Goal: Task Accomplishment & Management: Manage account settings

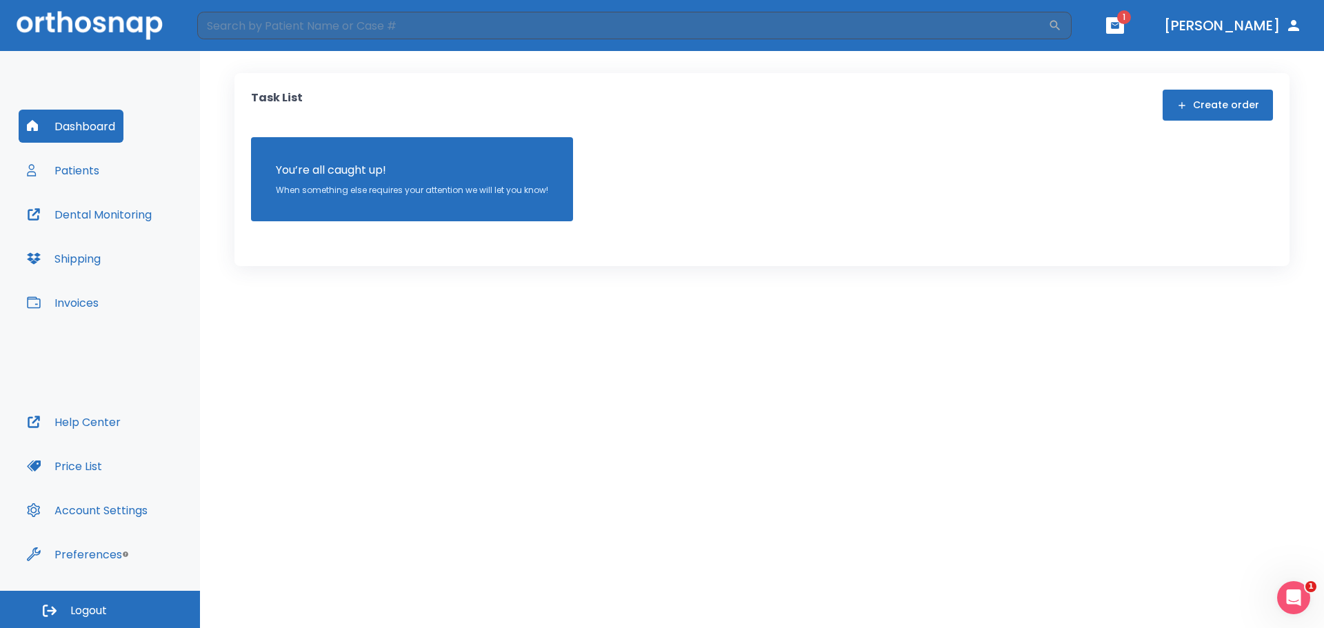
click at [98, 216] on button "Dental Monitoring" at bounding box center [89, 214] width 141 height 33
click at [99, 173] on button "Patients" at bounding box center [63, 170] width 89 height 33
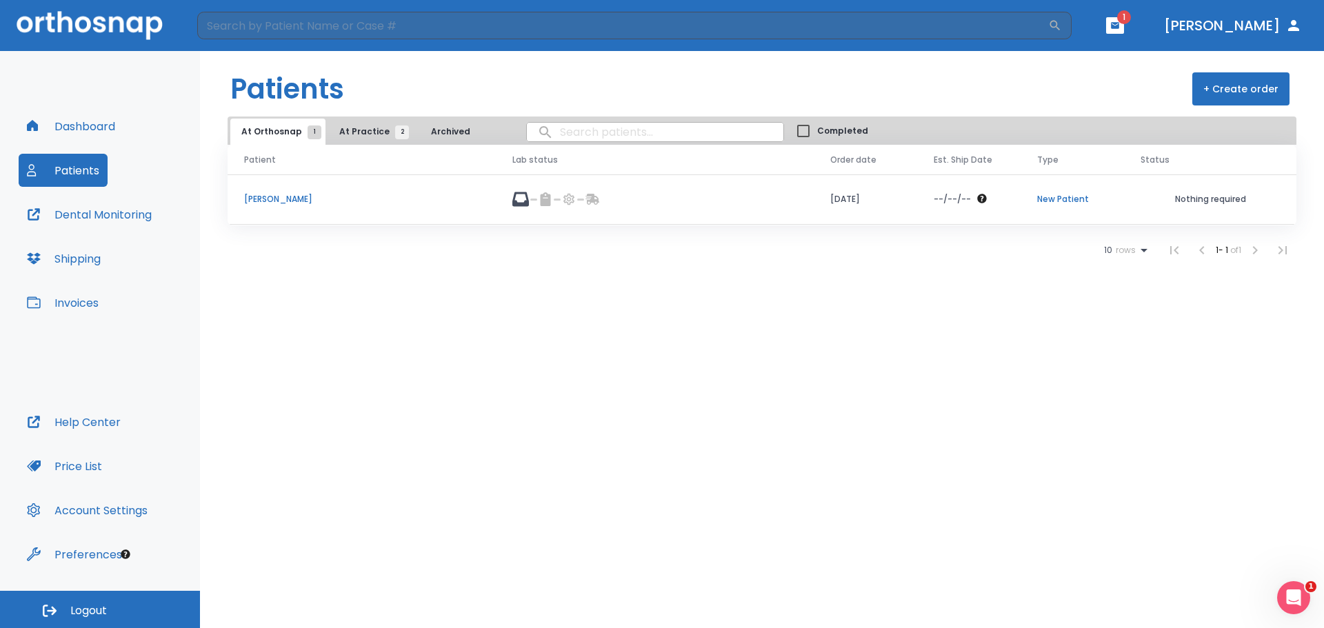
click at [366, 121] on button "At Practice 2" at bounding box center [370, 132] width 85 height 26
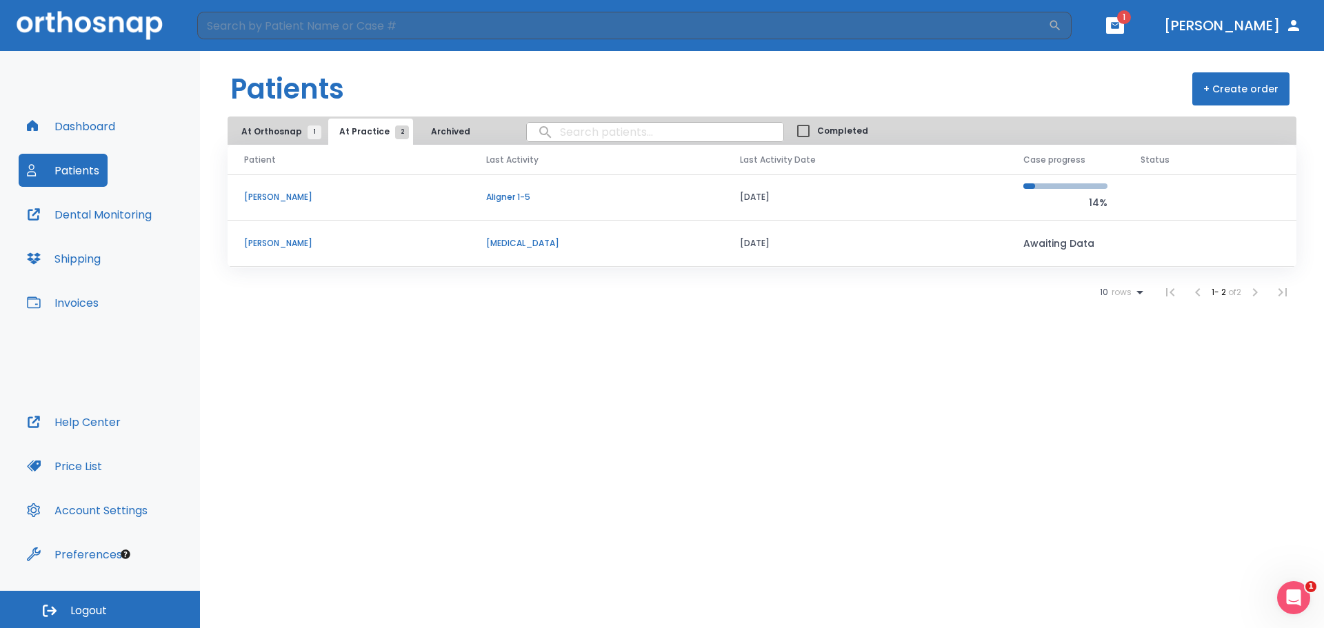
click at [357, 205] on td "[PERSON_NAME]" at bounding box center [349, 198] width 242 height 46
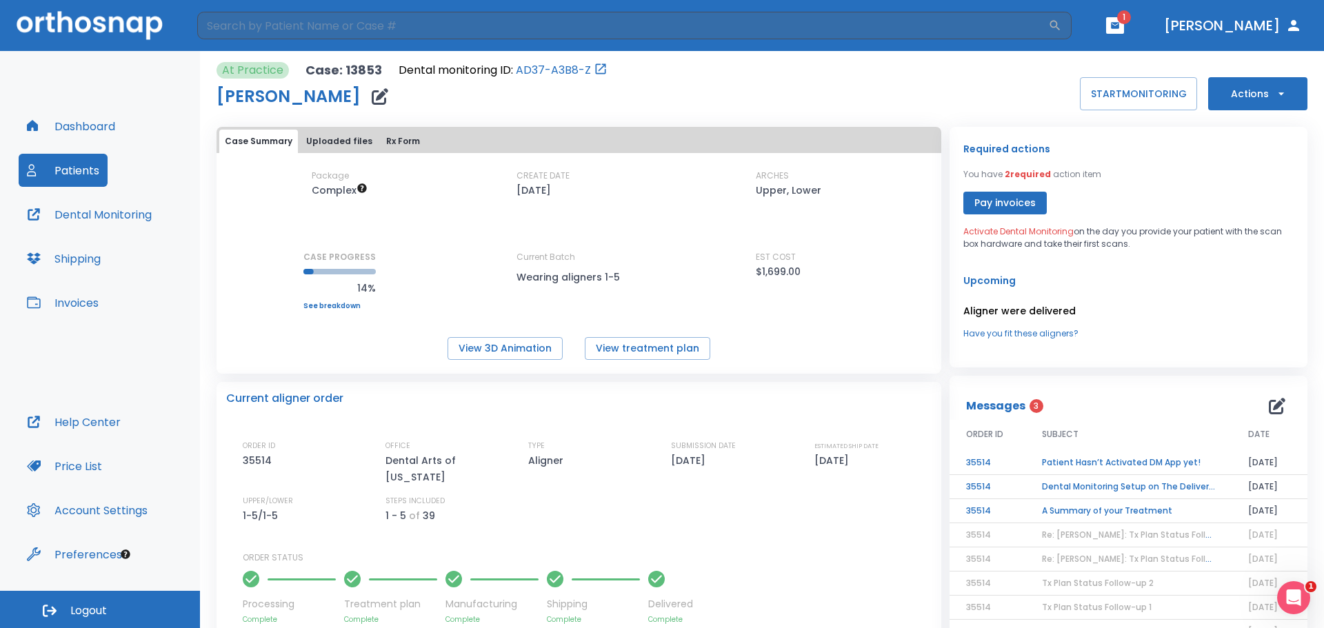
click at [69, 163] on button "Patients" at bounding box center [63, 170] width 89 height 33
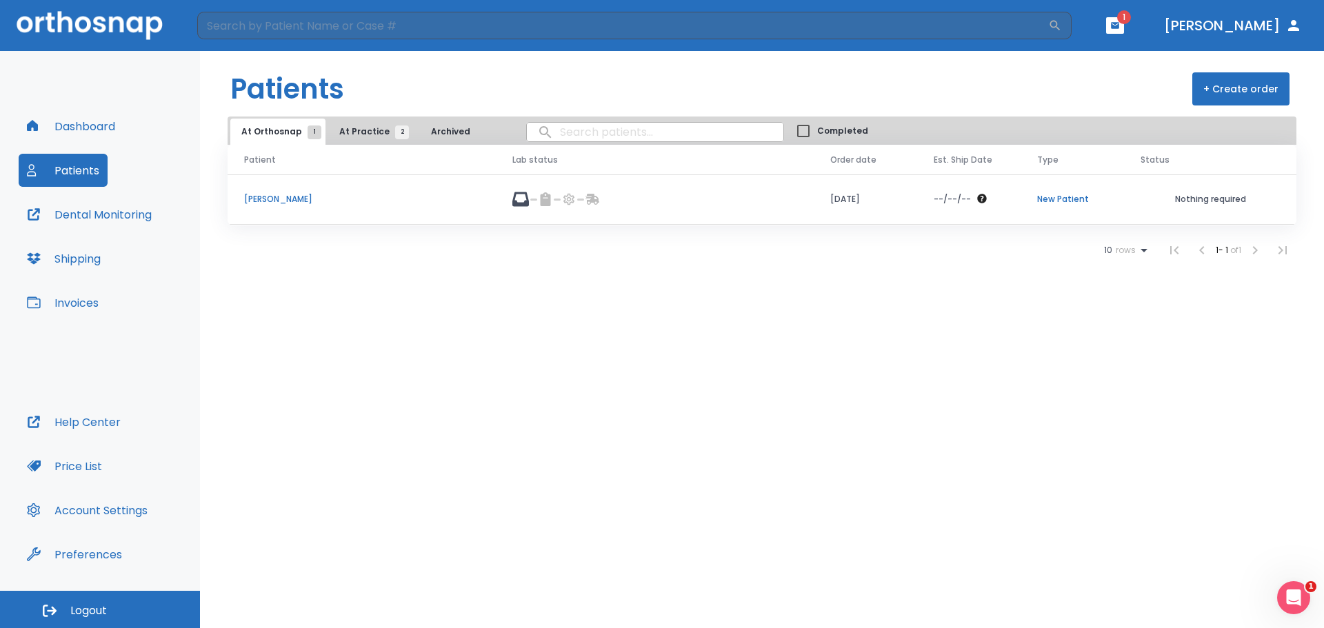
click at [361, 123] on button "At Practice 2" at bounding box center [370, 132] width 85 height 26
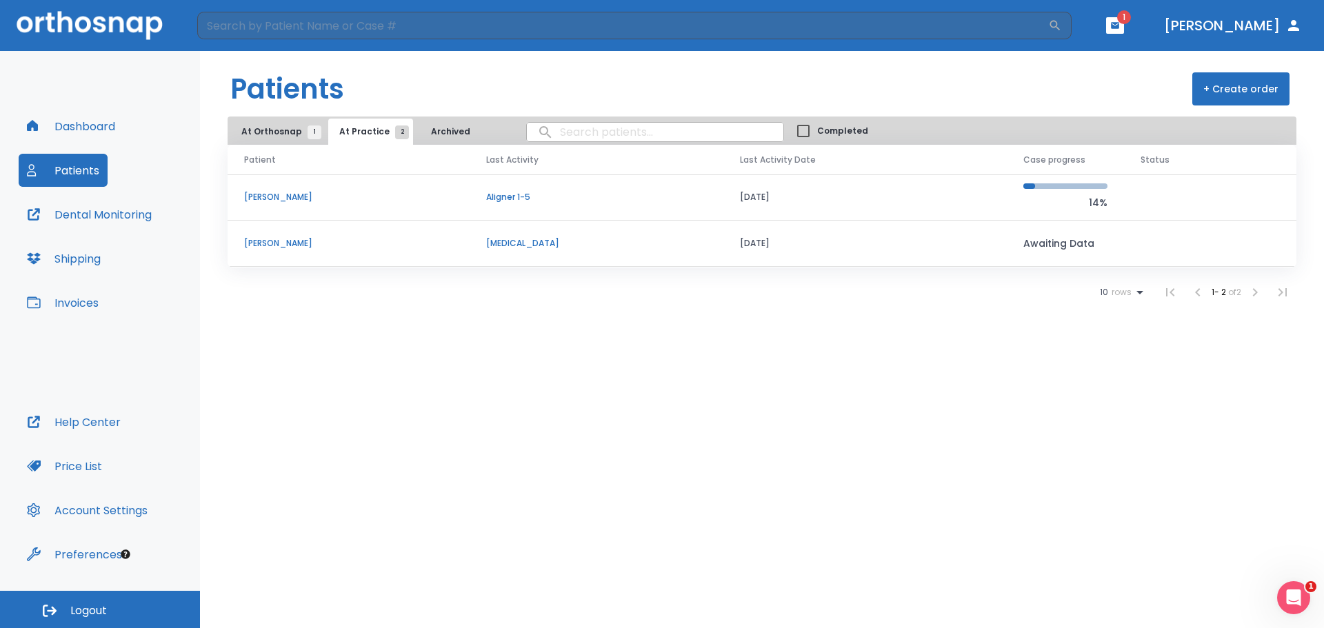
click at [288, 195] on p "[PERSON_NAME]" at bounding box center [348, 197] width 209 height 12
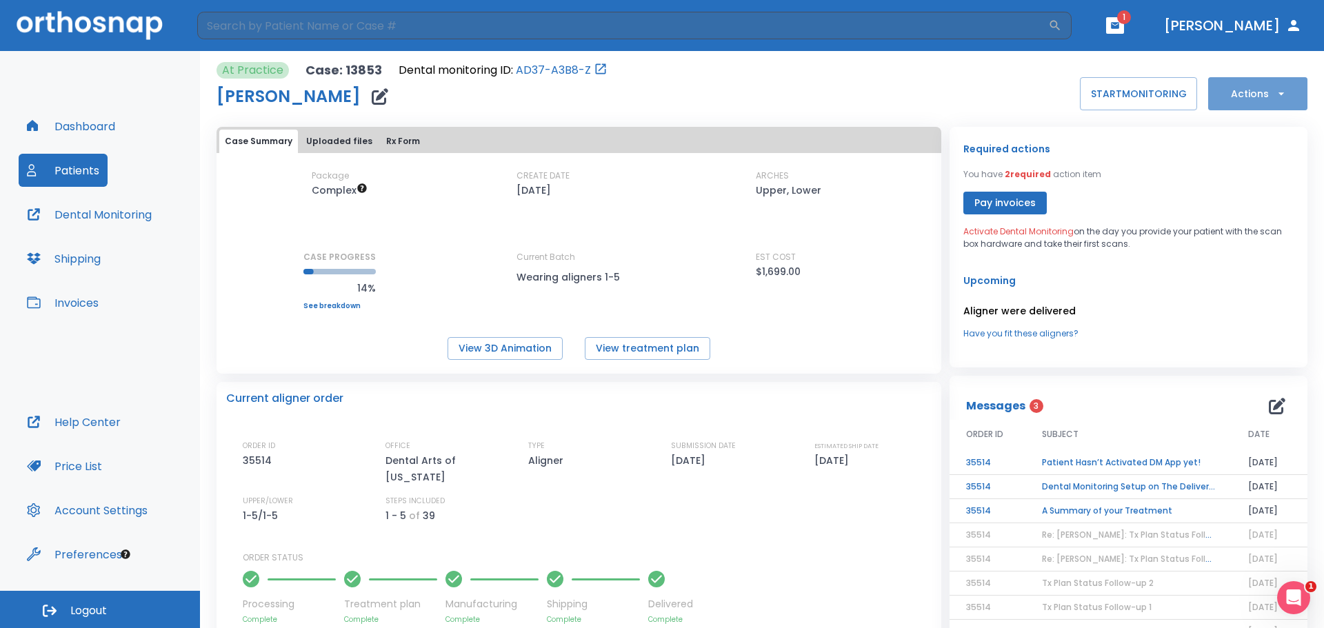
click at [1278, 83] on button "Actions" at bounding box center [1257, 93] width 99 height 33
click at [1051, 90] on div at bounding box center [662, 314] width 1324 height 628
click at [1103, 92] on button "START MONITORING" at bounding box center [1138, 93] width 117 height 33
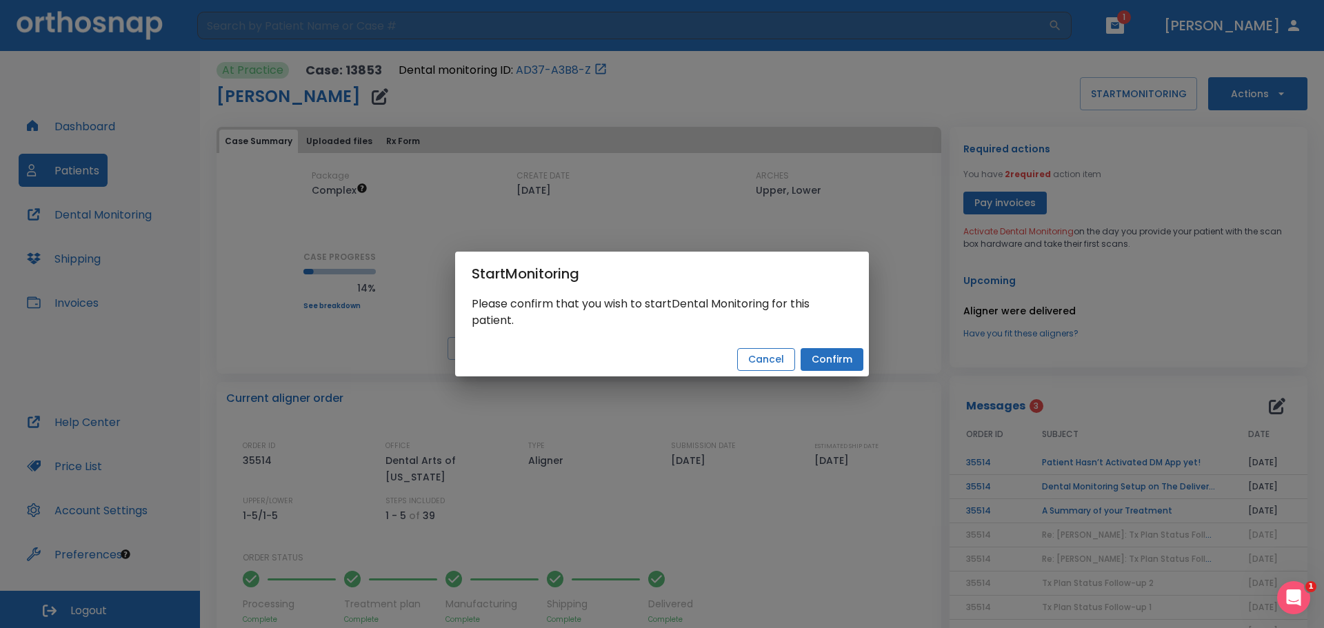
click at [758, 359] on button "Cancel" at bounding box center [766, 359] width 58 height 23
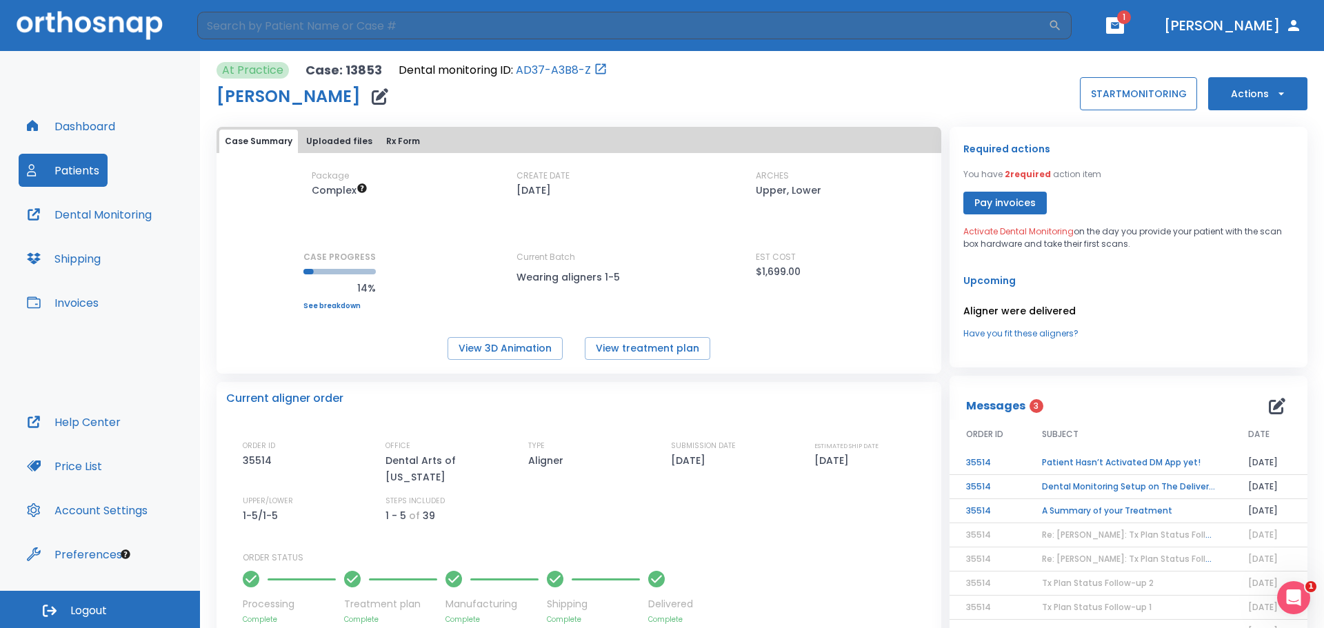
click at [1128, 92] on button "START MONITORING" at bounding box center [1138, 93] width 117 height 33
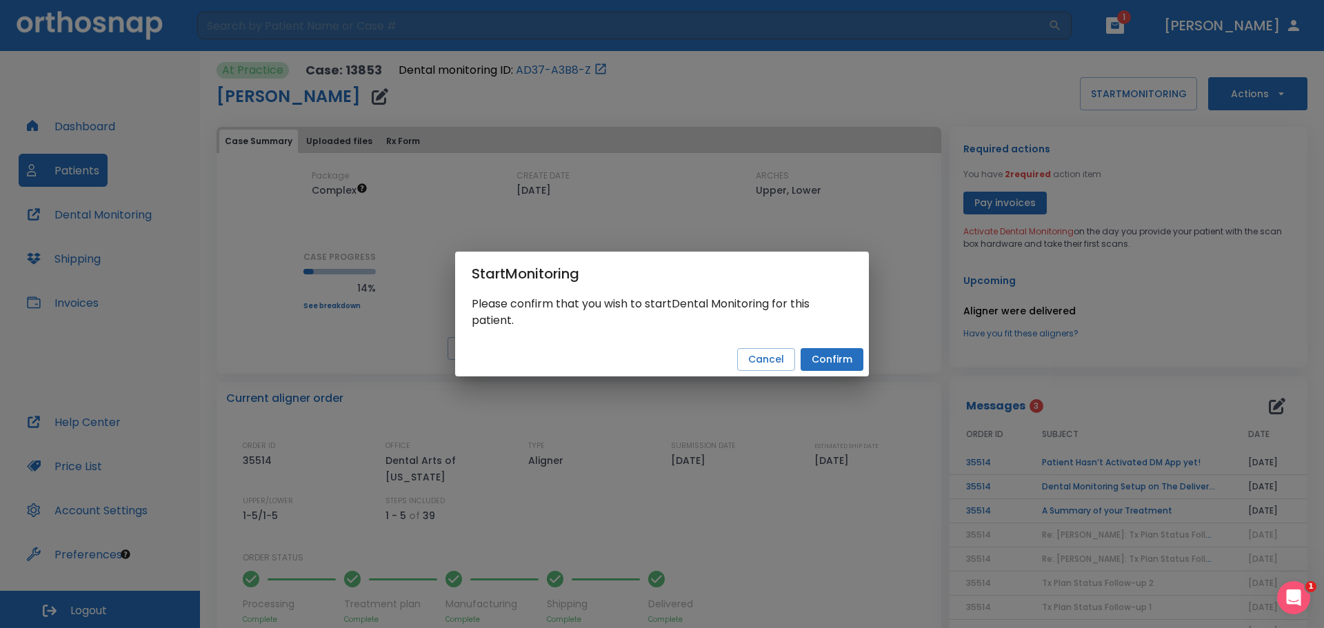
click at [828, 357] on button "Confirm" at bounding box center [832, 359] width 63 height 23
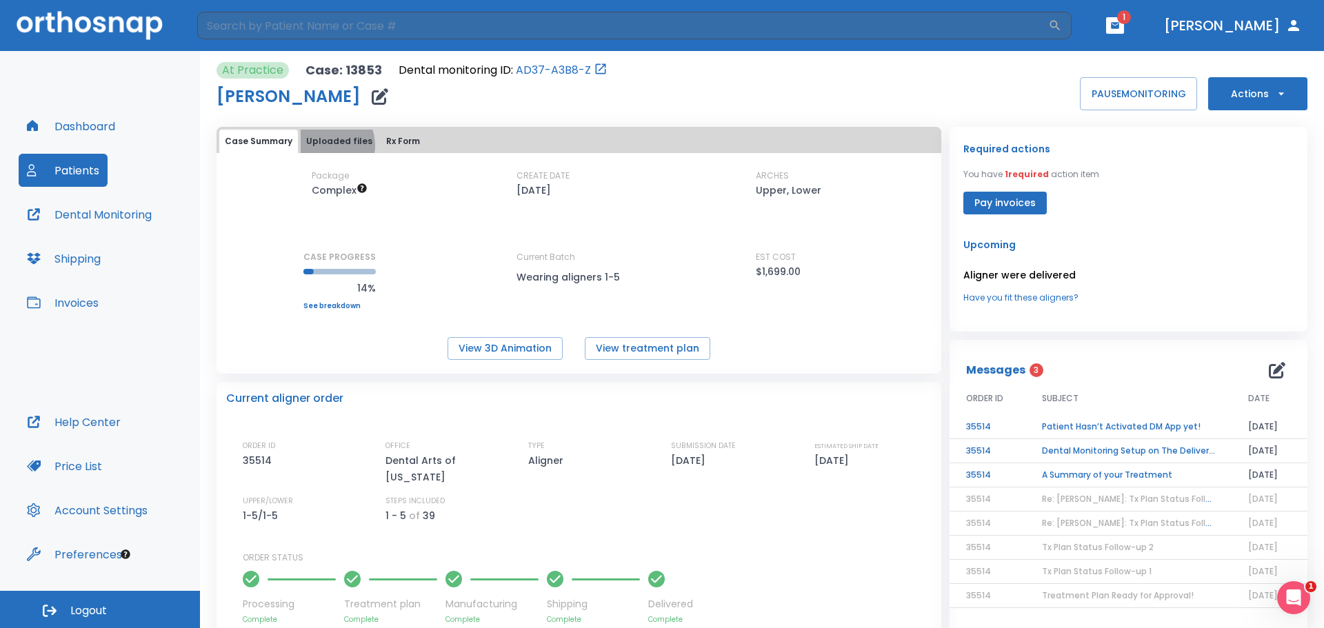
click at [323, 146] on button "Uploaded files" at bounding box center [339, 141] width 77 height 23
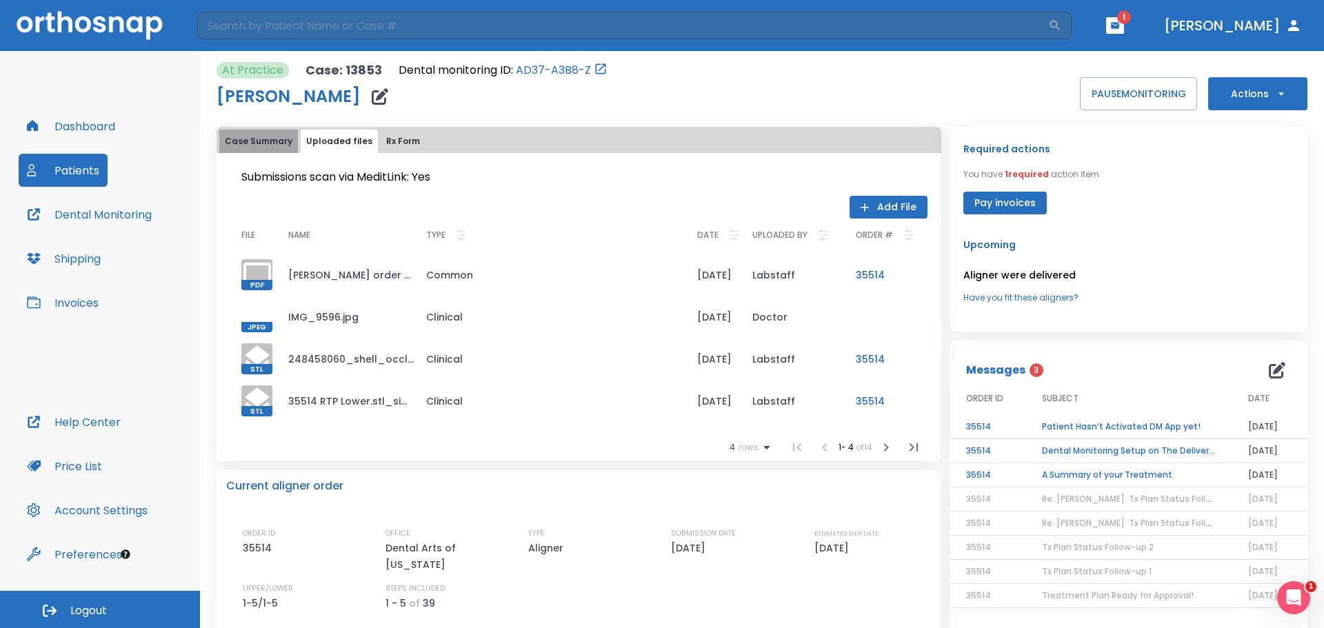
click at [269, 151] on button "Case Summary" at bounding box center [258, 141] width 79 height 23
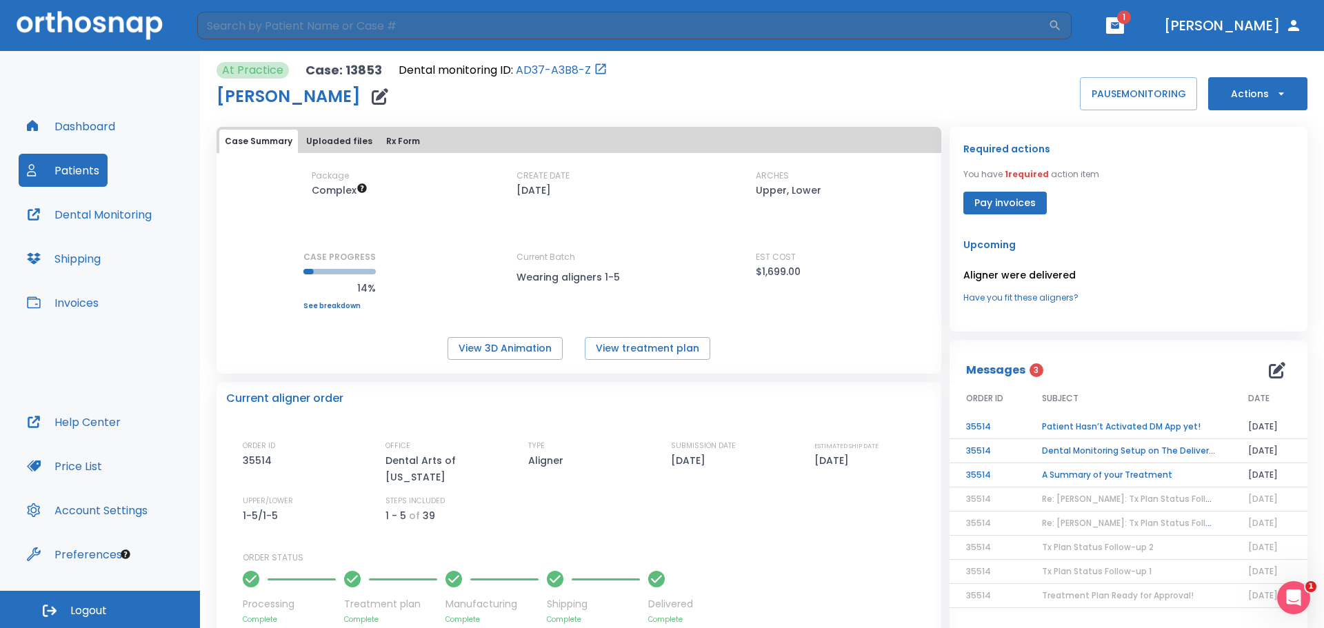
click at [270, 141] on button "Case Summary" at bounding box center [258, 141] width 79 height 23
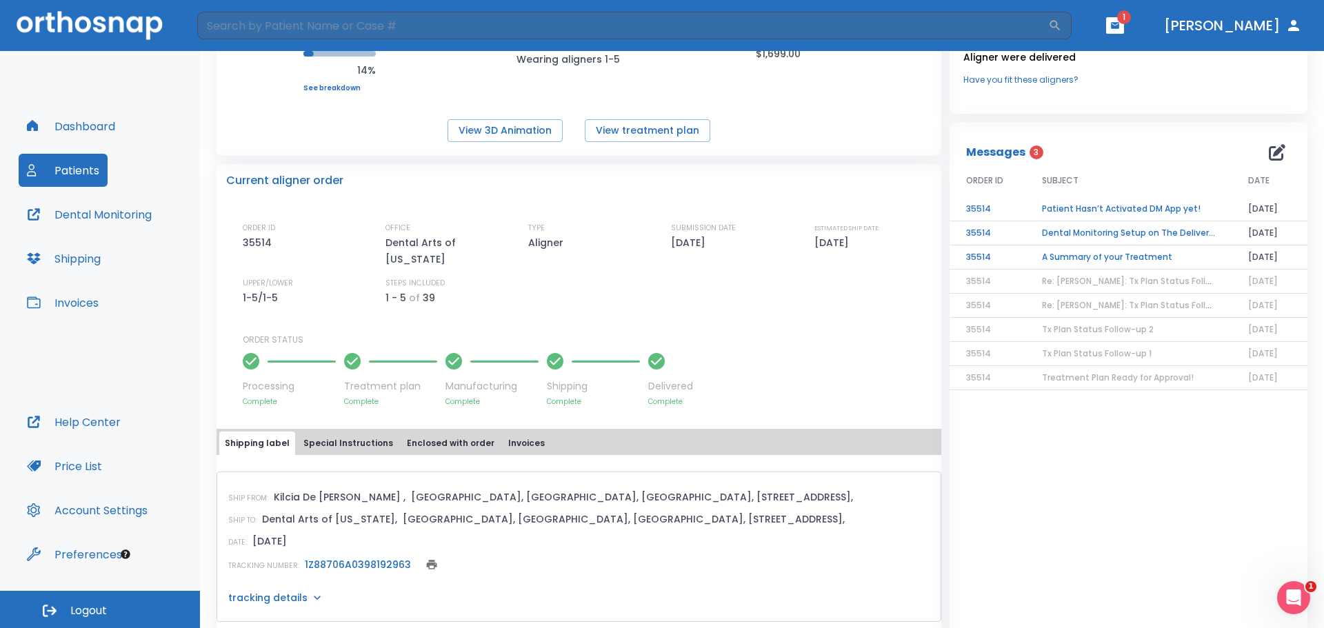
scroll to position [235, 0]
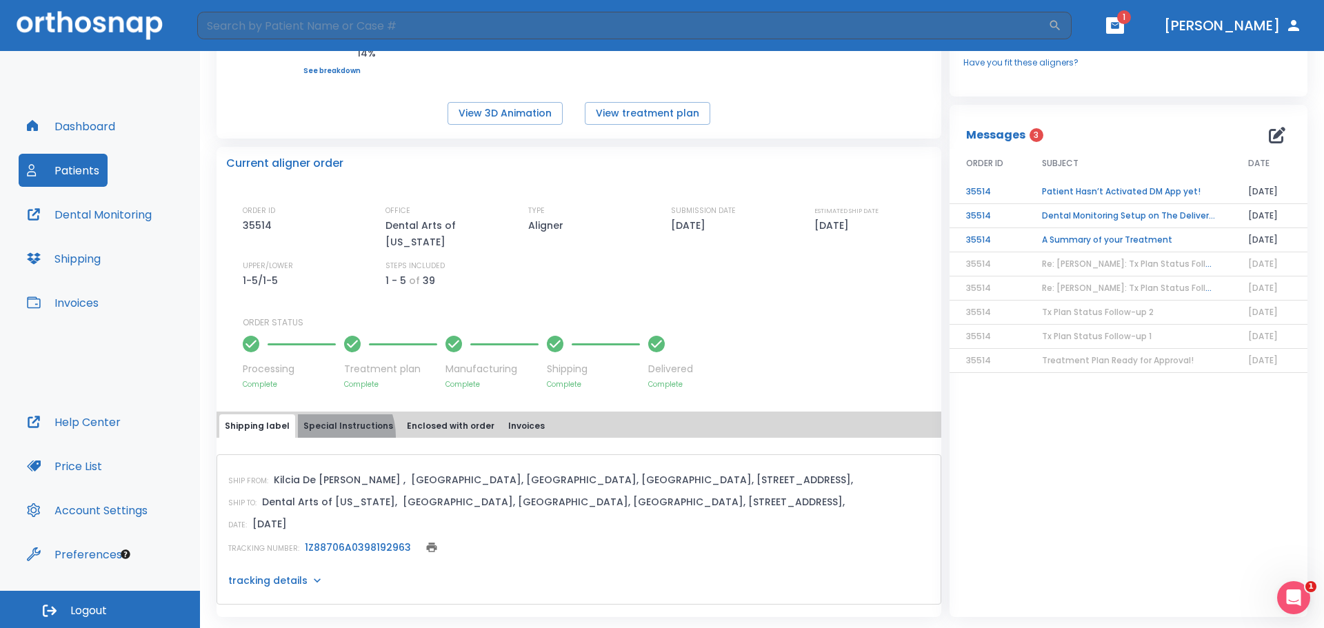
click at [319, 437] on button "Special Instructions" at bounding box center [348, 426] width 101 height 23
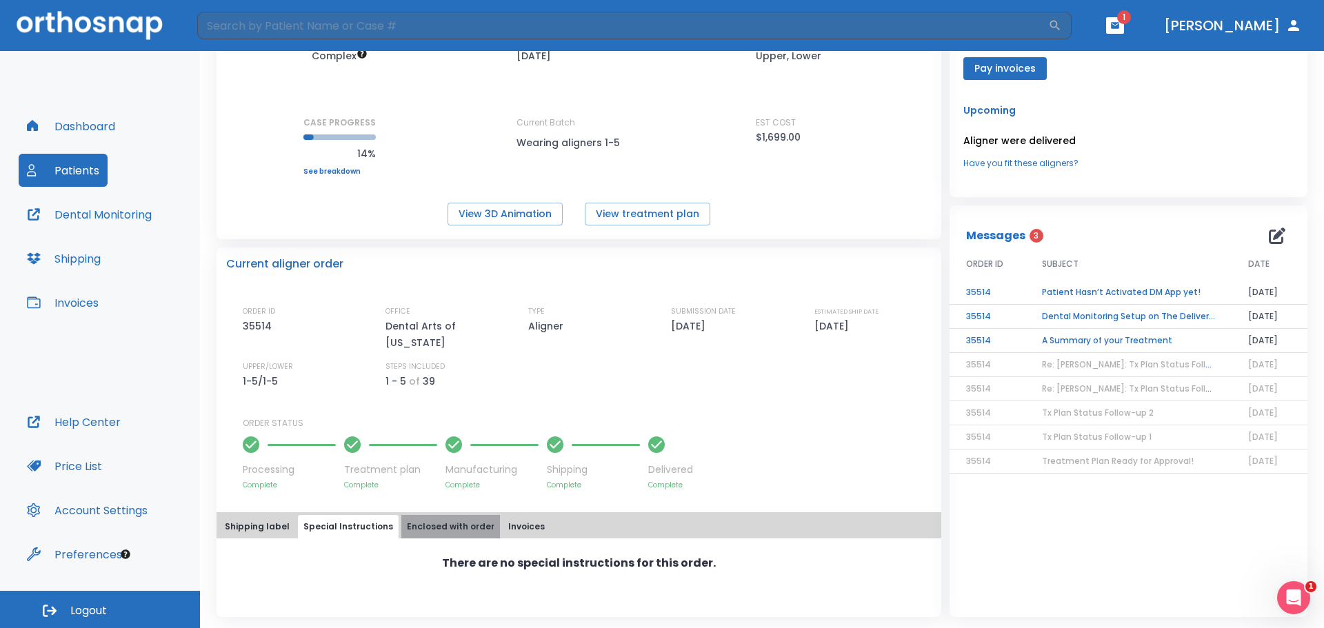
click at [441, 516] on button "Enclosed with order" at bounding box center [450, 526] width 99 height 23
click at [530, 524] on button "Invoices" at bounding box center [527, 526] width 48 height 23
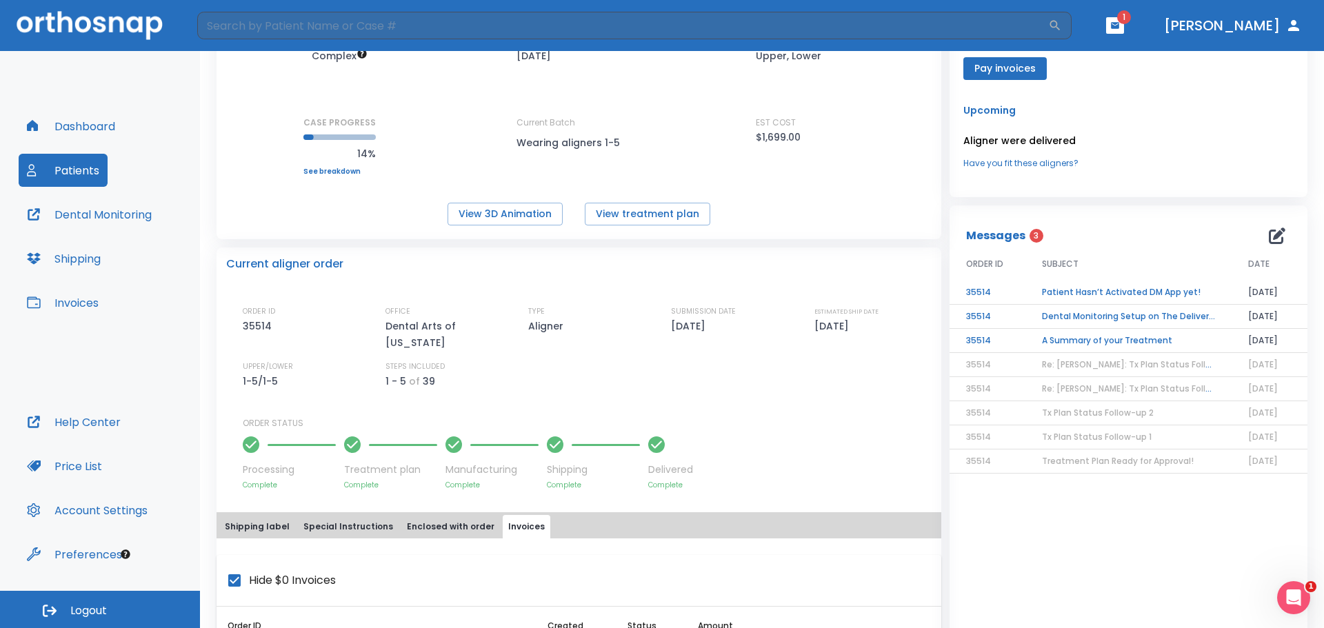
click at [259, 536] on button "Shipping label" at bounding box center [257, 526] width 76 height 23
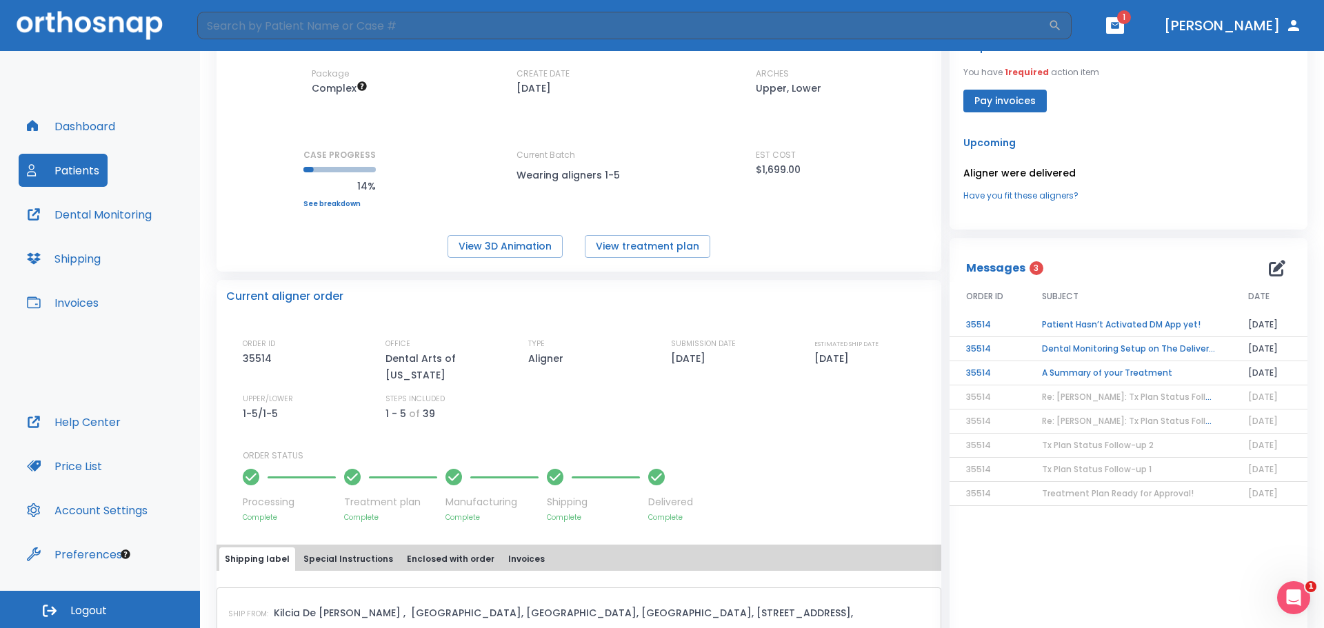
scroll to position [0, 0]
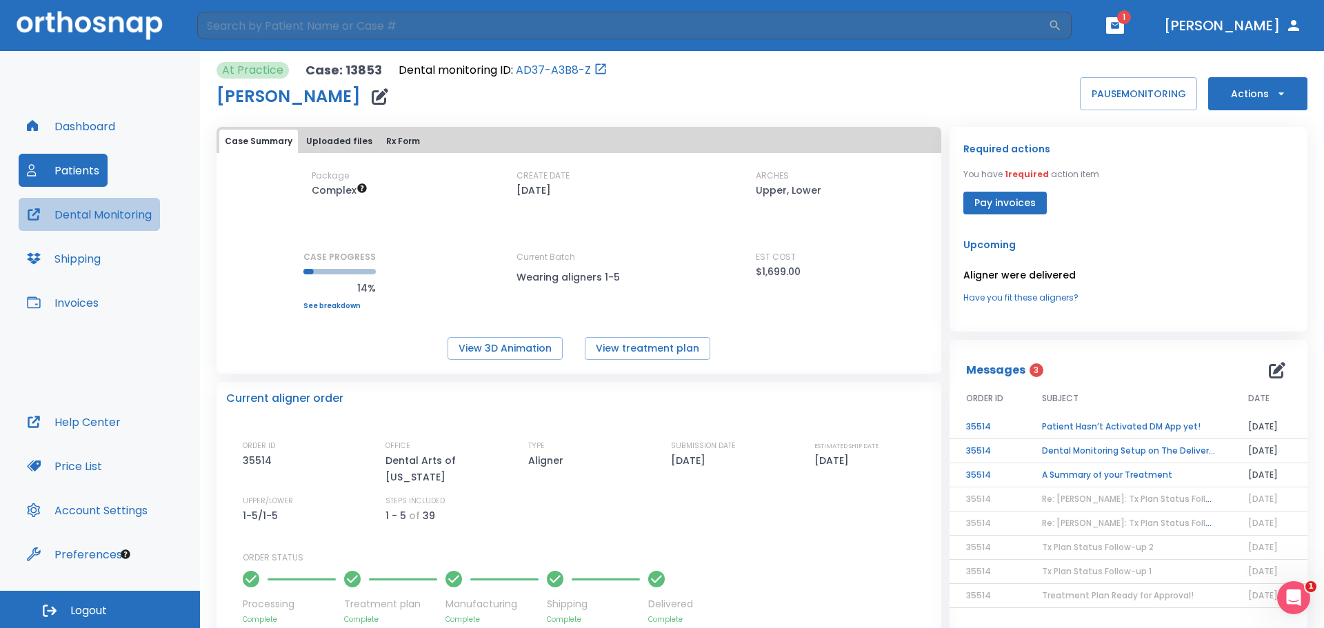
click at [99, 211] on button "Dental Monitoring" at bounding box center [89, 214] width 141 height 33
click at [1272, 26] on button "[PERSON_NAME]" at bounding box center [1233, 25] width 149 height 25
click at [1301, 23] on button "[PERSON_NAME]" at bounding box center [1233, 25] width 149 height 25
click at [1297, 26] on icon "button" at bounding box center [1294, 25] width 17 height 17
click at [1287, 21] on icon "button" at bounding box center [1294, 25] width 17 height 17
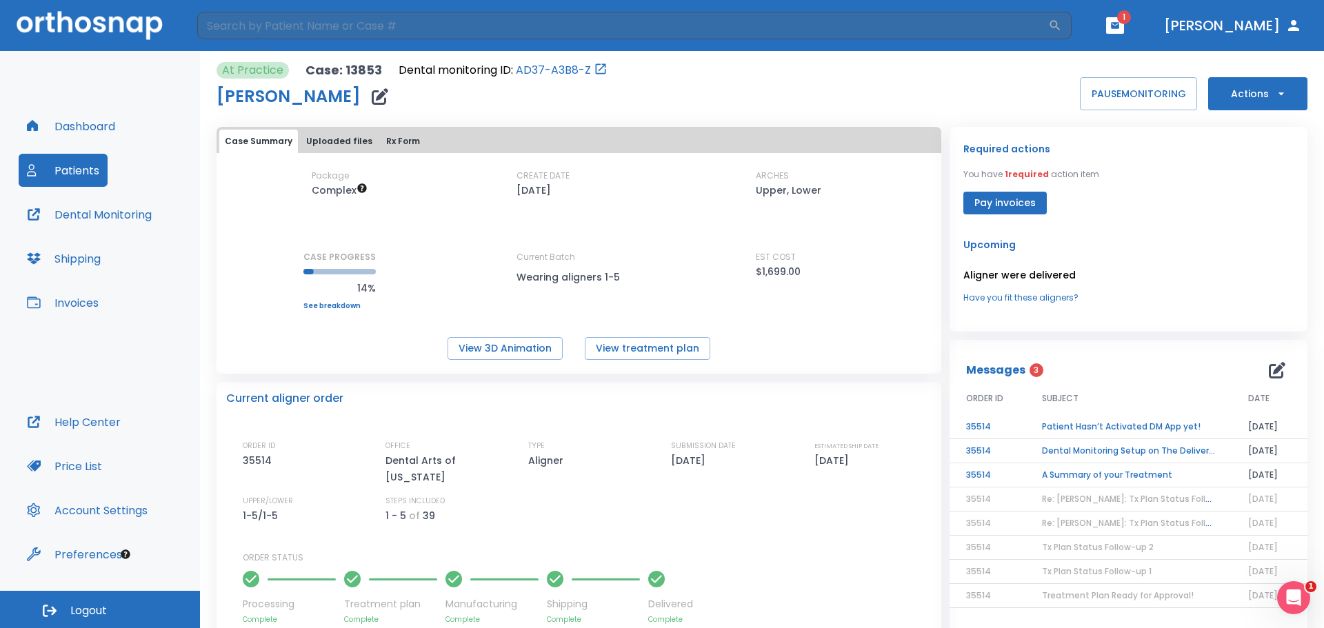
click at [1033, 298] on link "Have you fit these aligners?" at bounding box center [1129, 298] width 330 height 12
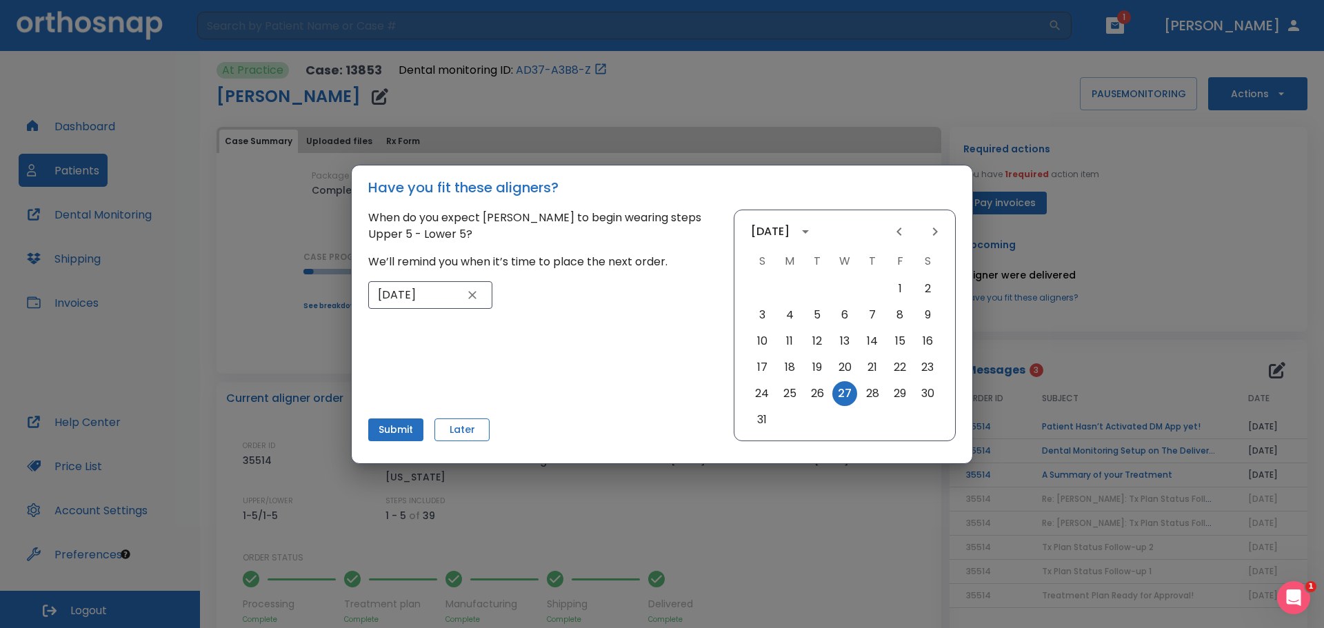
click at [458, 432] on button "Later" at bounding box center [462, 430] width 55 height 23
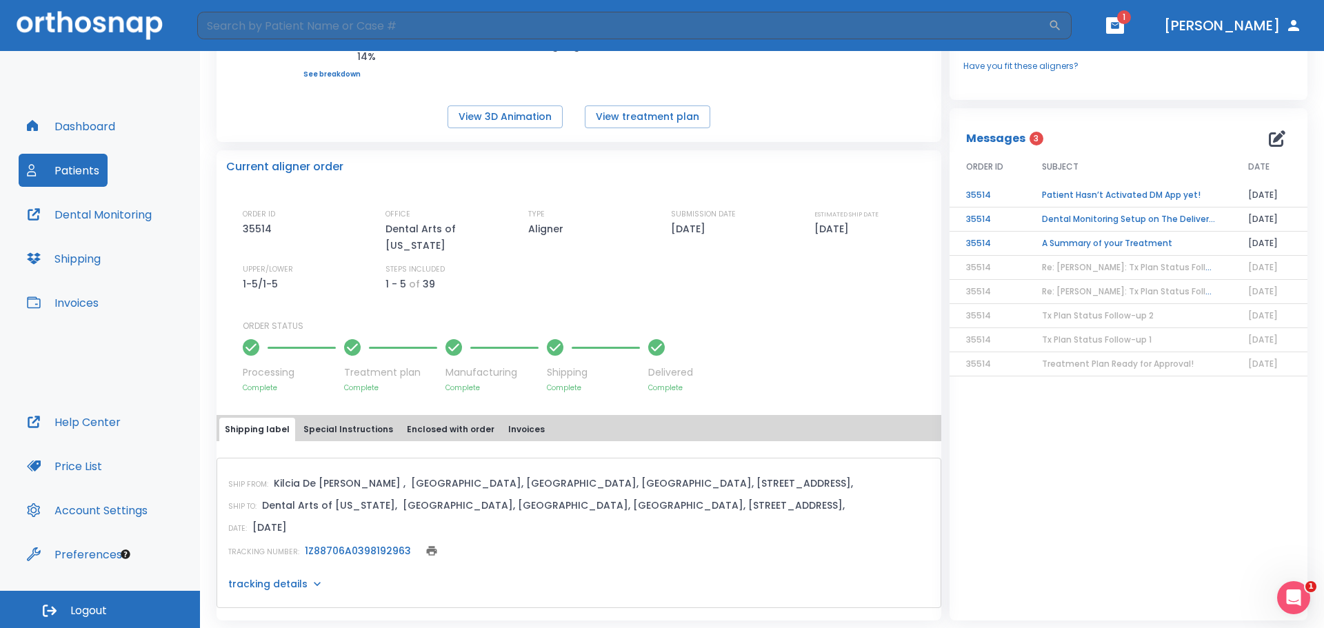
scroll to position [235, 0]
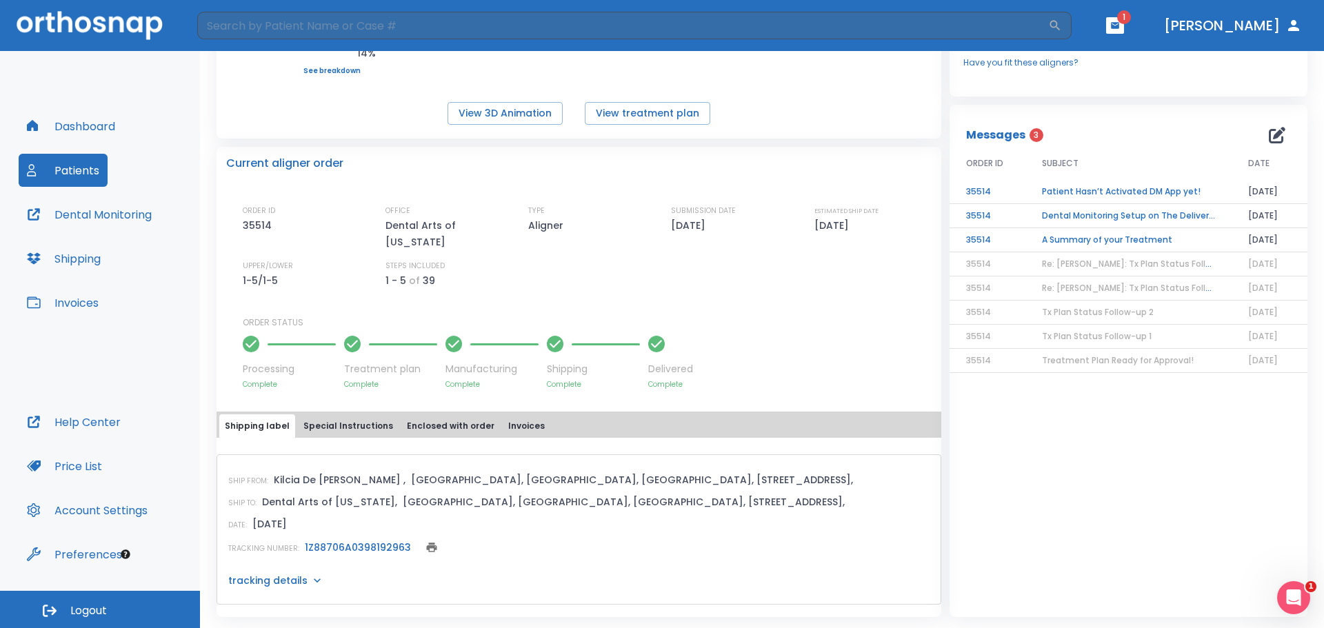
drag, startPoint x: 1244, startPoint y: 3, endPoint x: 1264, endPoint y: 30, distance: 32.6
click at [1244, 3] on header "​ 1 [PERSON_NAME]" at bounding box center [662, 25] width 1324 height 51
click at [1270, 34] on button "[PERSON_NAME]" at bounding box center [1233, 25] width 149 height 25
drag, startPoint x: 1277, startPoint y: 34, endPoint x: 1270, endPoint y: 31, distance: 7.7
click at [1271, 33] on button "[PERSON_NAME]" at bounding box center [1233, 25] width 149 height 25
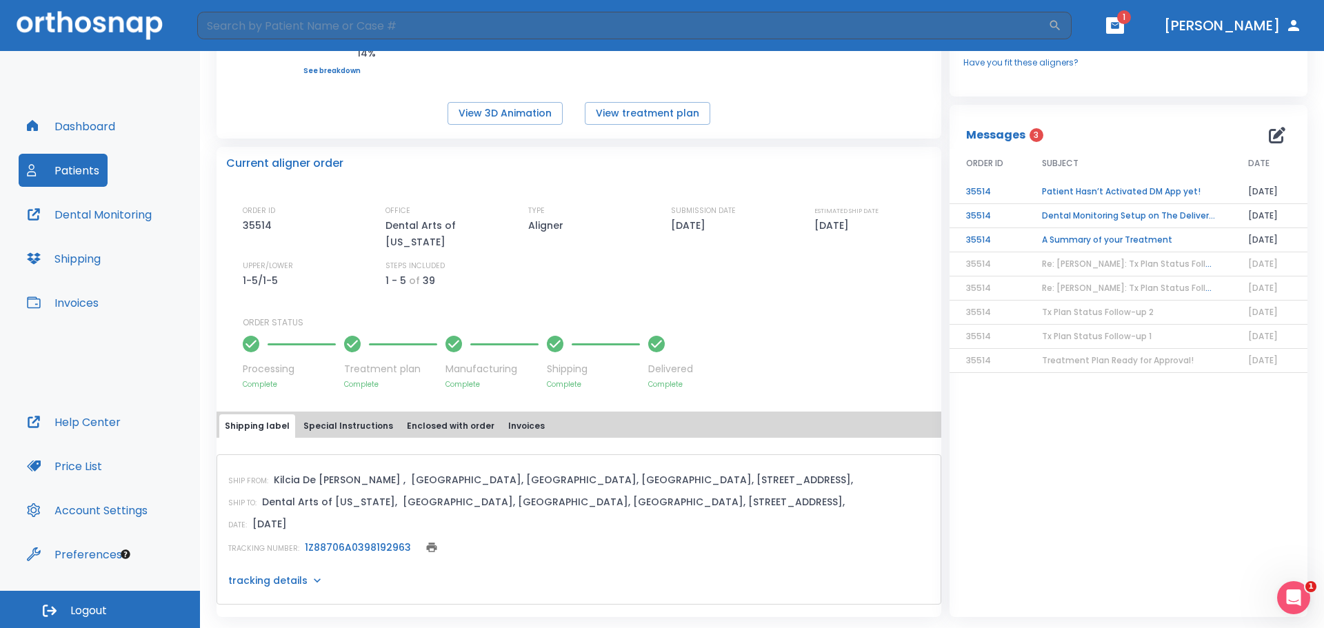
click at [1295, 23] on icon "button" at bounding box center [1293, 25] width 11 height 11
click at [92, 504] on button "Account Settings" at bounding box center [87, 510] width 137 height 33
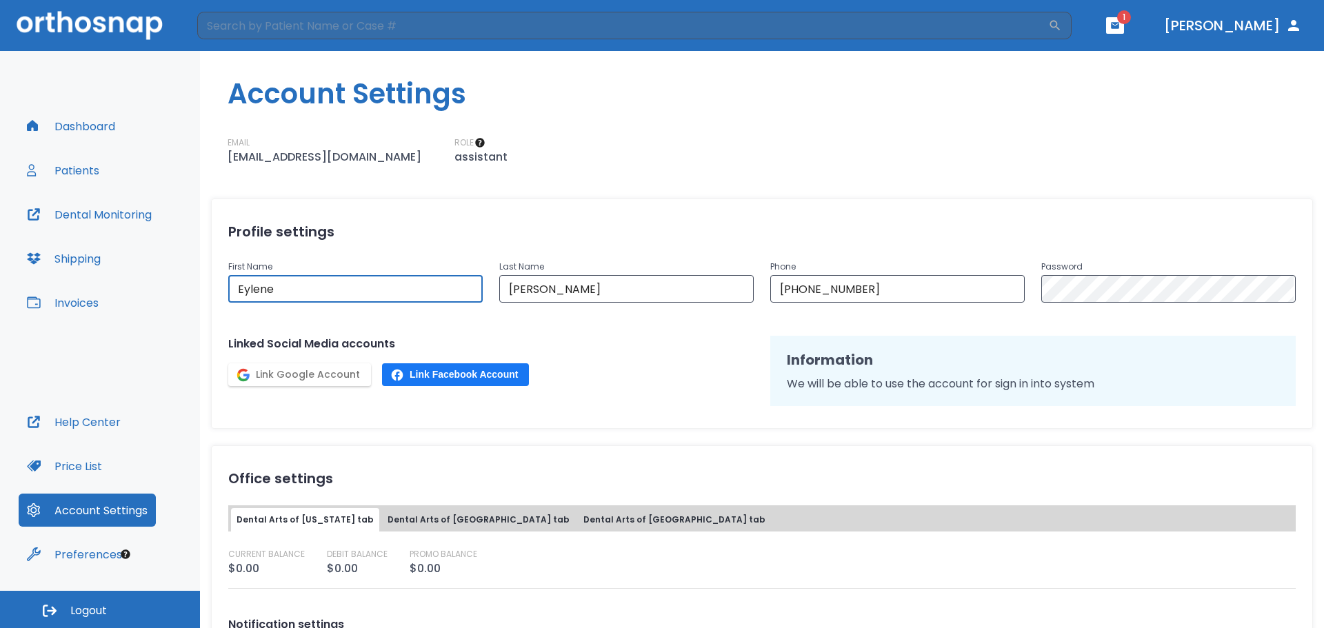
drag, startPoint x: 386, startPoint y: 289, endPoint x: 224, endPoint y: 299, distance: 162.4
click at [224, 299] on div "First Name [PERSON_NAME] ​" at bounding box center [347, 272] width 271 height 61
type input "Taraz"
type input "[PERSON_NAME]"
click at [1008, 319] on div "Profile settings First Name [PERSON_NAME] ​ Last Name [PERSON_NAME] ​ Phone [PH…" at bounding box center [762, 314] width 1102 height 230
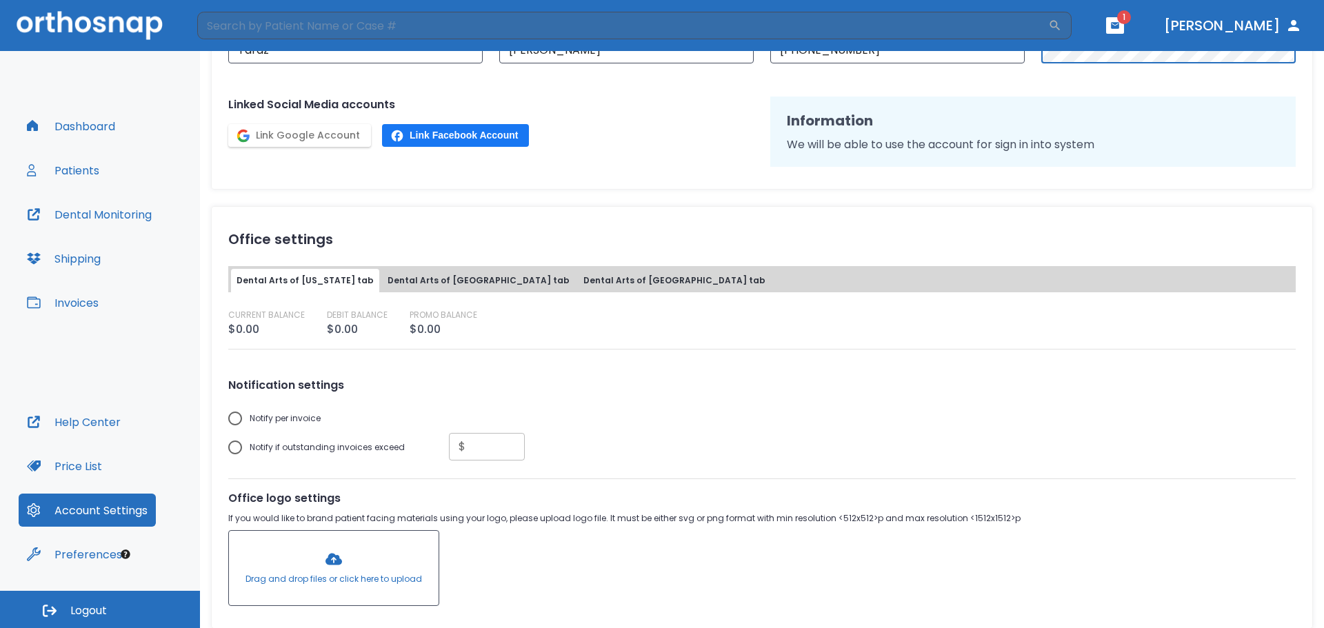
scroll to position [328, 0]
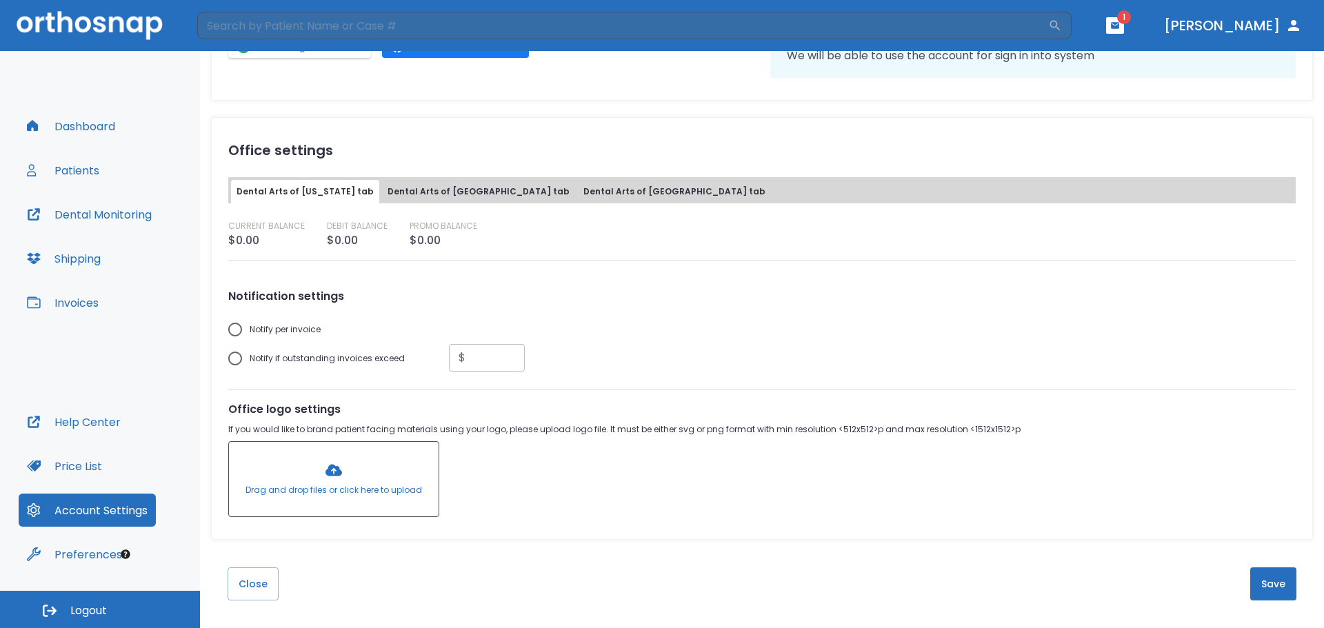
click at [1264, 576] on button "Save" at bounding box center [1273, 584] width 46 height 33
click at [1257, 589] on button "Save" at bounding box center [1273, 584] width 46 height 33
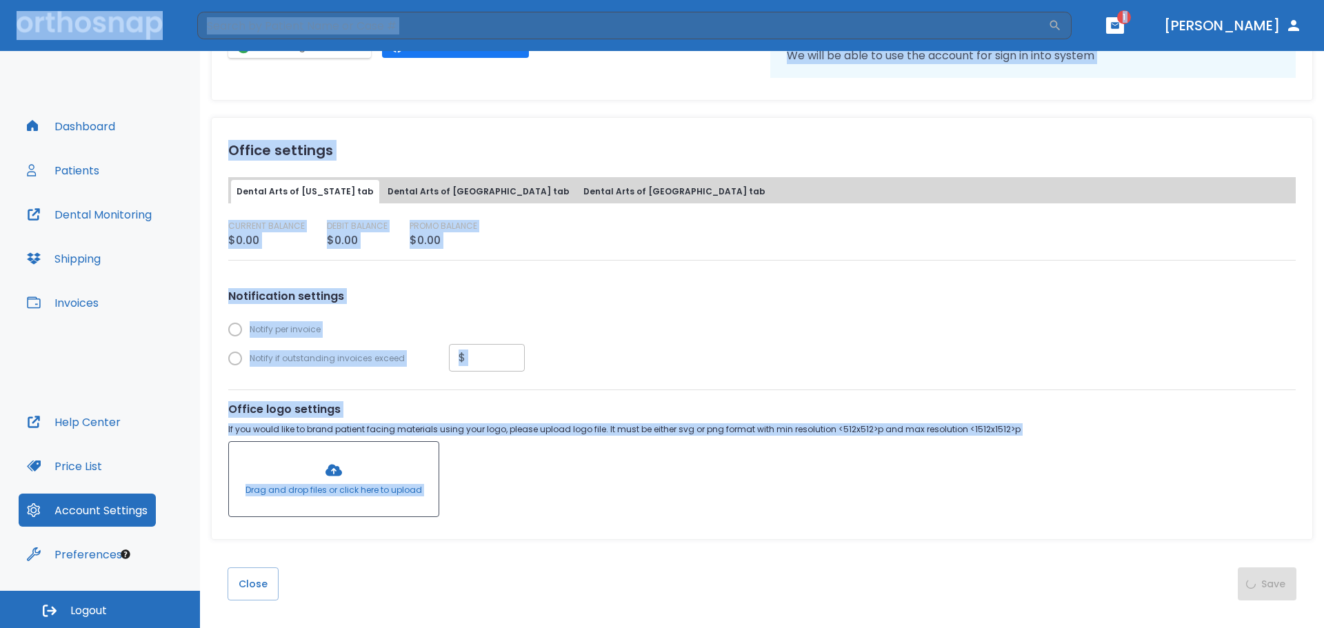
click at [1257, 589] on div "Close Save" at bounding box center [762, 584] width 1124 height 88
click at [263, 582] on button "Close" at bounding box center [253, 584] width 51 height 33
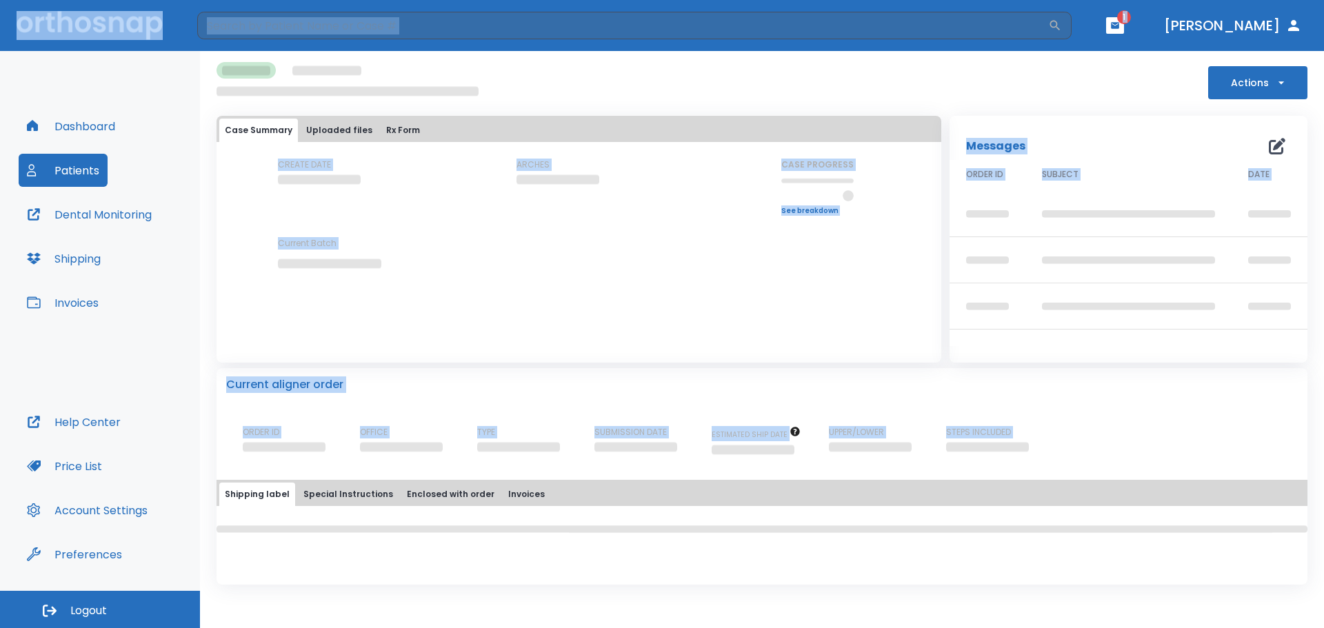
click at [52, 513] on button "Account Settings" at bounding box center [87, 510] width 137 height 33
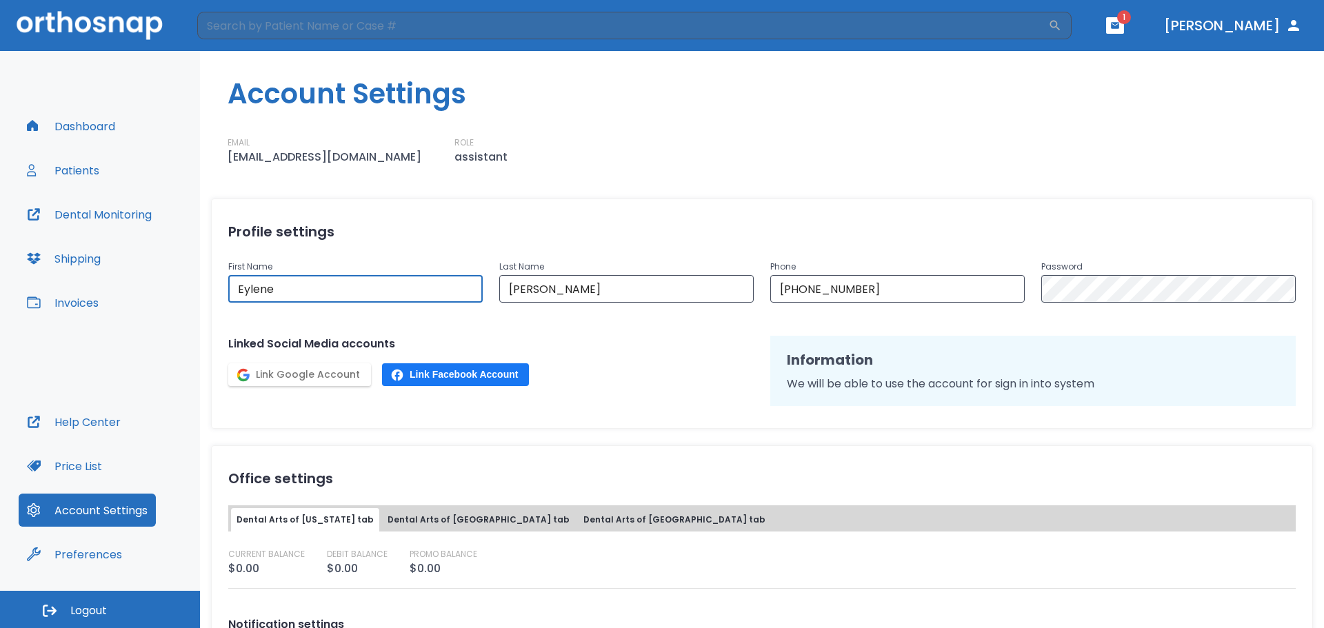
drag, startPoint x: 337, startPoint y: 306, endPoint x: 129, endPoint y: 317, distance: 207.9
click at [129, 317] on div "Dashboard Patients Dental Monitoring Shipping Invoices Help Center Price List A…" at bounding box center [662, 339] width 1324 height 577
type input "Taraz"
type input "[PERSON_NAME]"
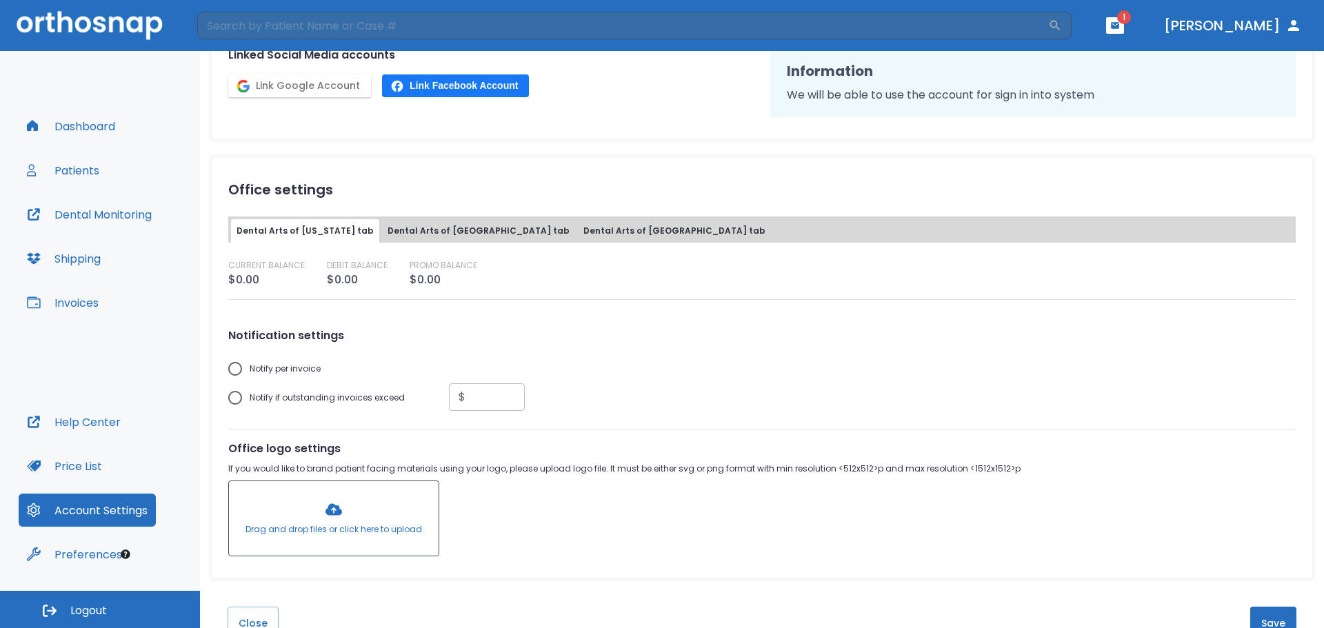
scroll to position [328, 0]
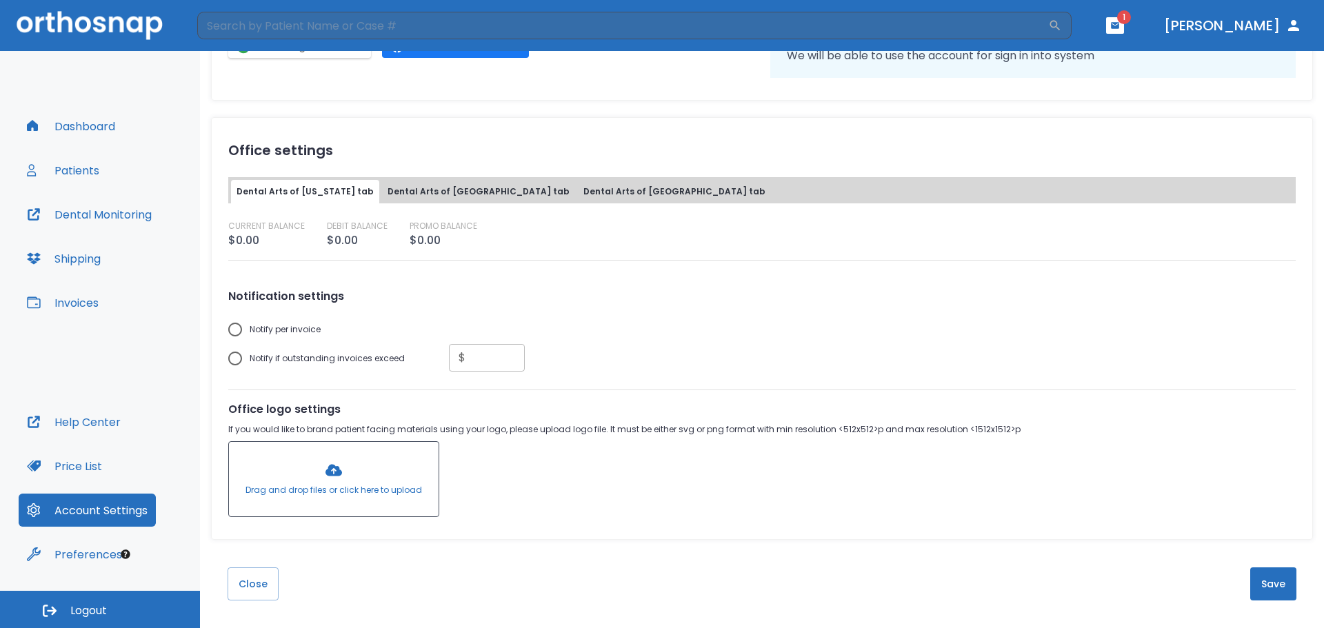
click at [1262, 588] on button "Save" at bounding box center [1273, 584] width 46 height 33
click at [1258, 595] on button "Save" at bounding box center [1273, 584] width 46 height 33
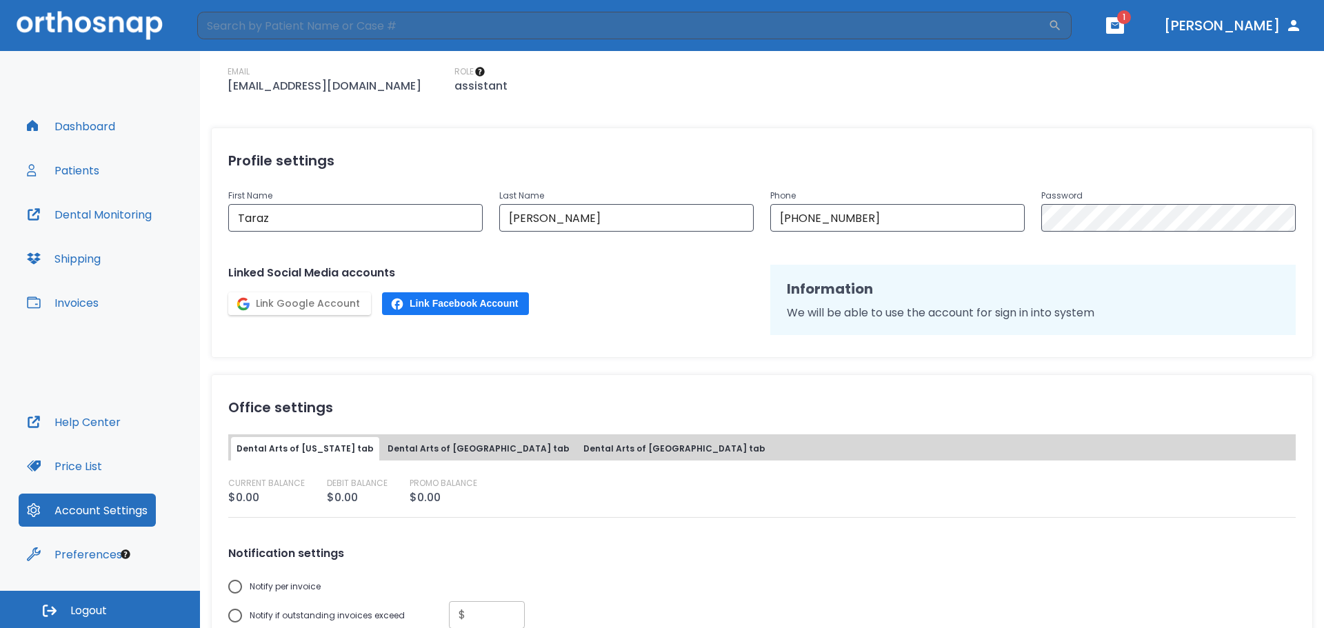
scroll to position [0, 0]
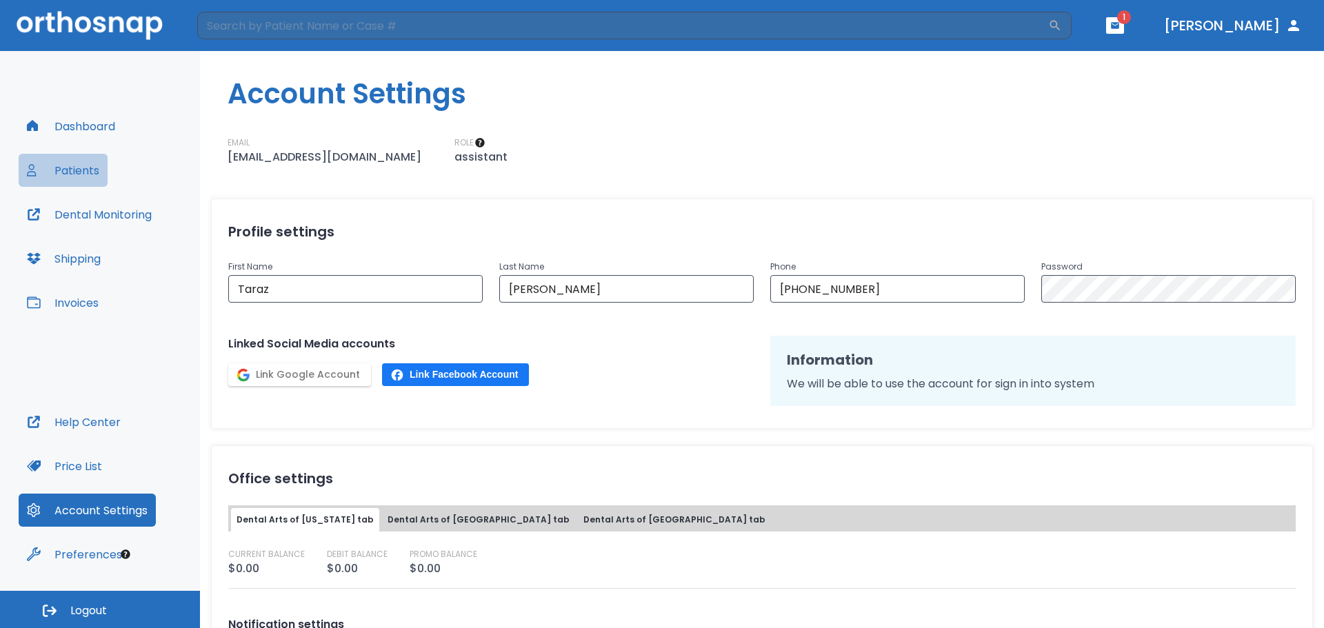
click at [94, 183] on button "Patients" at bounding box center [63, 170] width 89 height 33
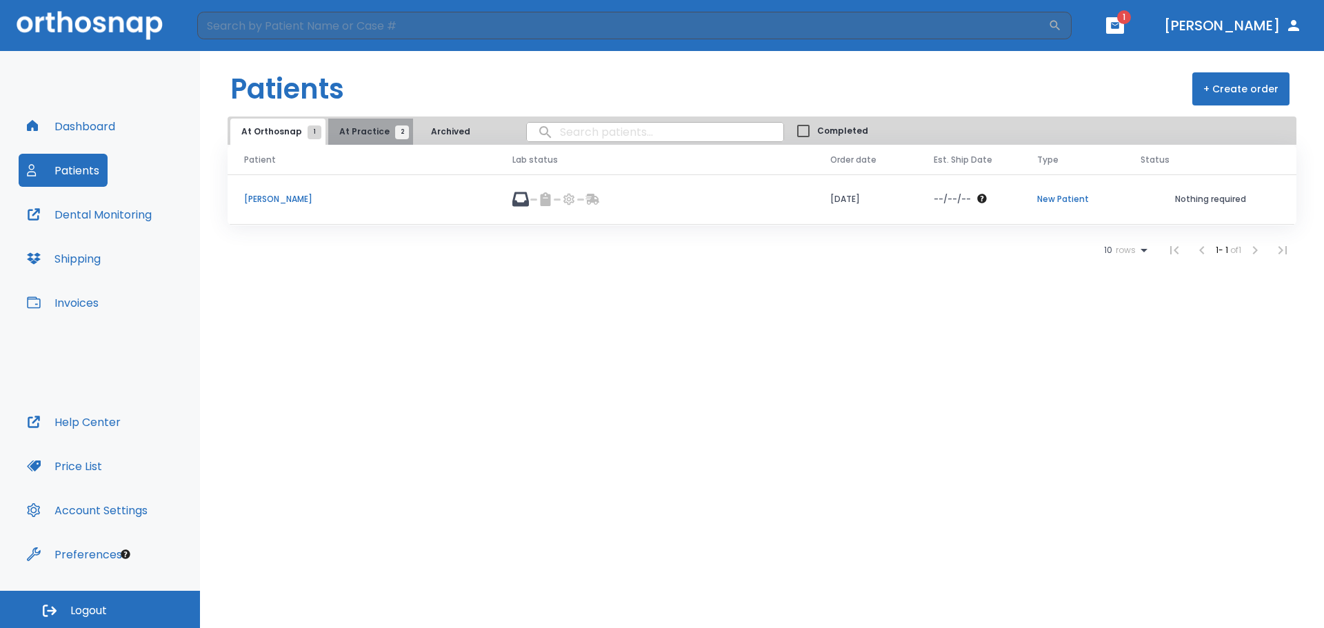
click at [396, 129] on span "2" at bounding box center [402, 133] width 14 height 14
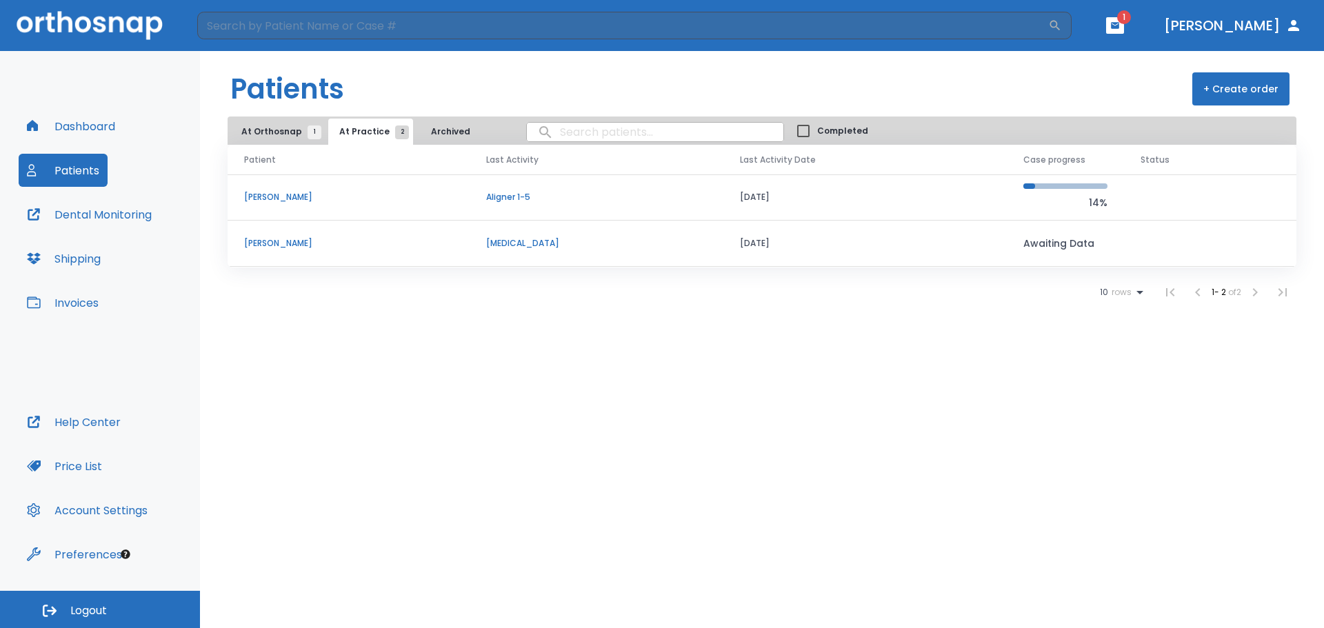
click at [527, 197] on p "Aligner 1-5" at bounding box center [596, 197] width 221 height 12
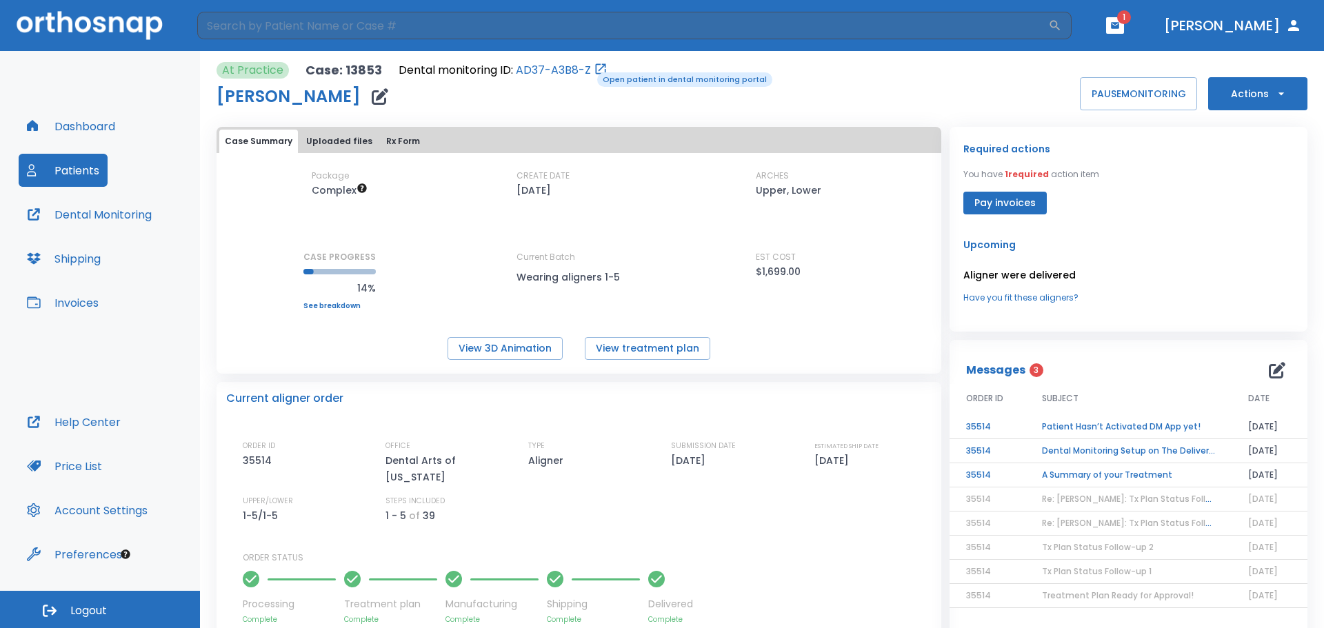
click at [588, 71] on div "Dental monitoring ID: AD37-A3B8-Z" at bounding box center [503, 70] width 209 height 17
click at [598, 66] on icon "Open patient in dental monitoring portal" at bounding box center [601, 69] width 10 height 10
click at [577, 66] on link "AD37-A3B8-Z" at bounding box center [553, 70] width 75 height 17
click at [550, 74] on link "AD37-A3B8-Z" at bounding box center [553, 70] width 75 height 17
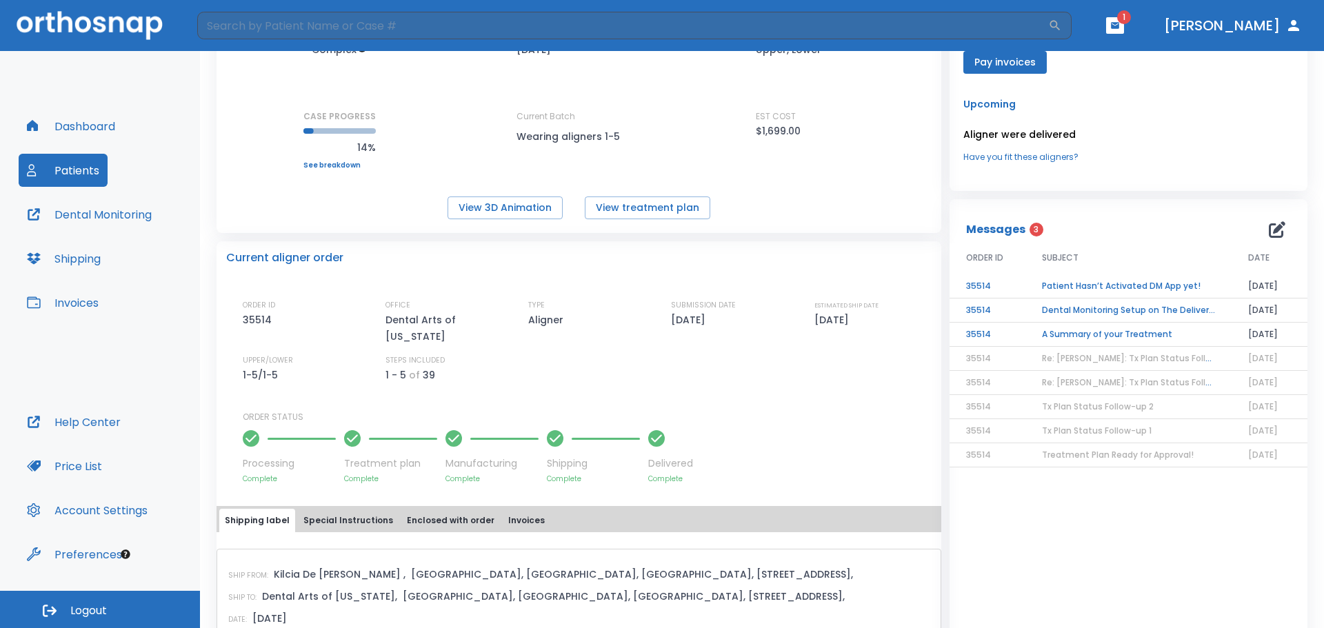
scroll to position [69, 0]
